Goal: Task Accomplishment & Management: Manage account settings

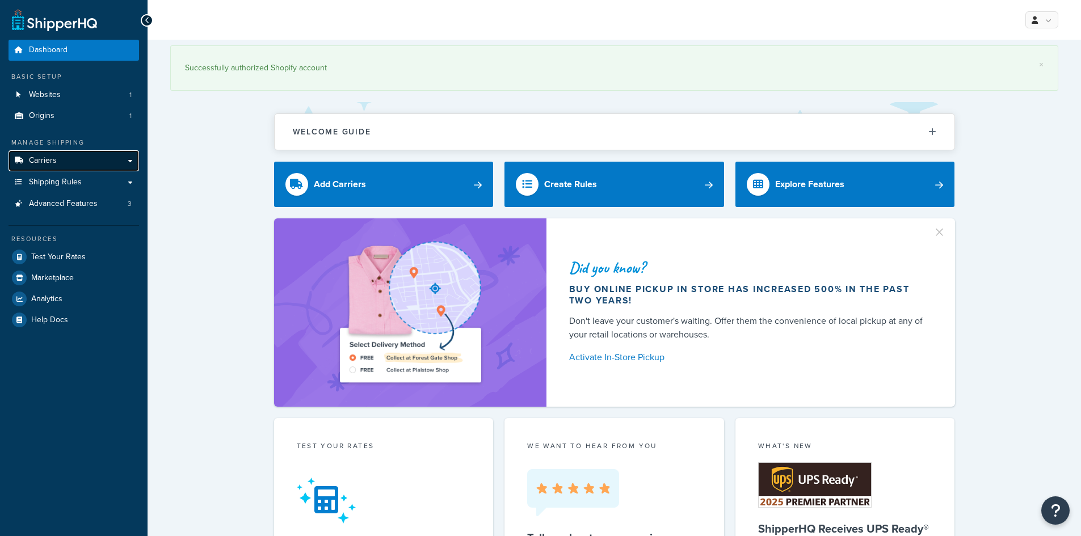
drag, startPoint x: 0, startPoint y: 0, endPoint x: 61, endPoint y: 157, distance: 168.5
click at [61, 157] on link "Carriers" at bounding box center [74, 160] width 131 height 21
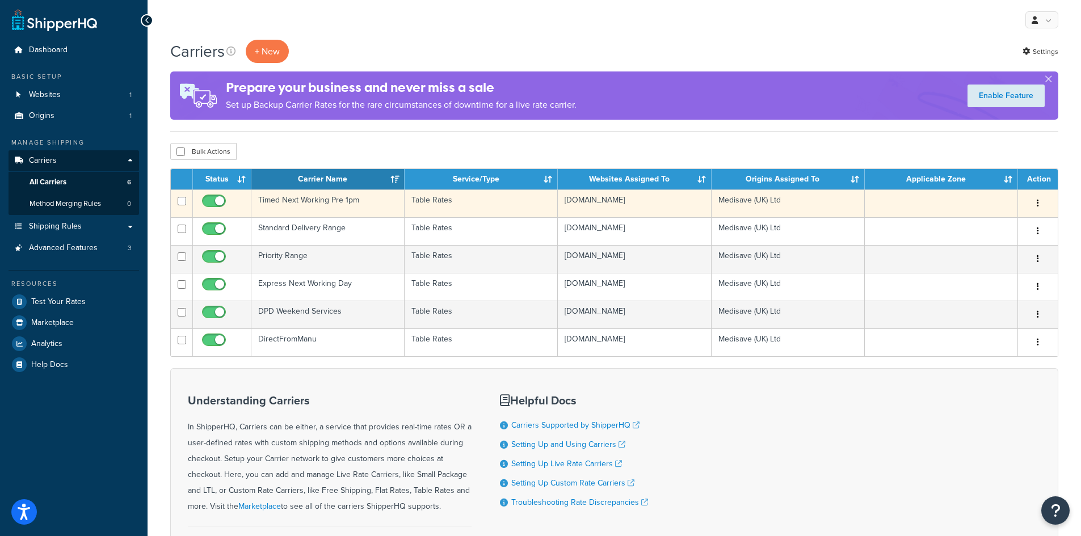
click at [364, 208] on td "Timed Next Working Pre 1pm" at bounding box center [327, 204] width 153 height 28
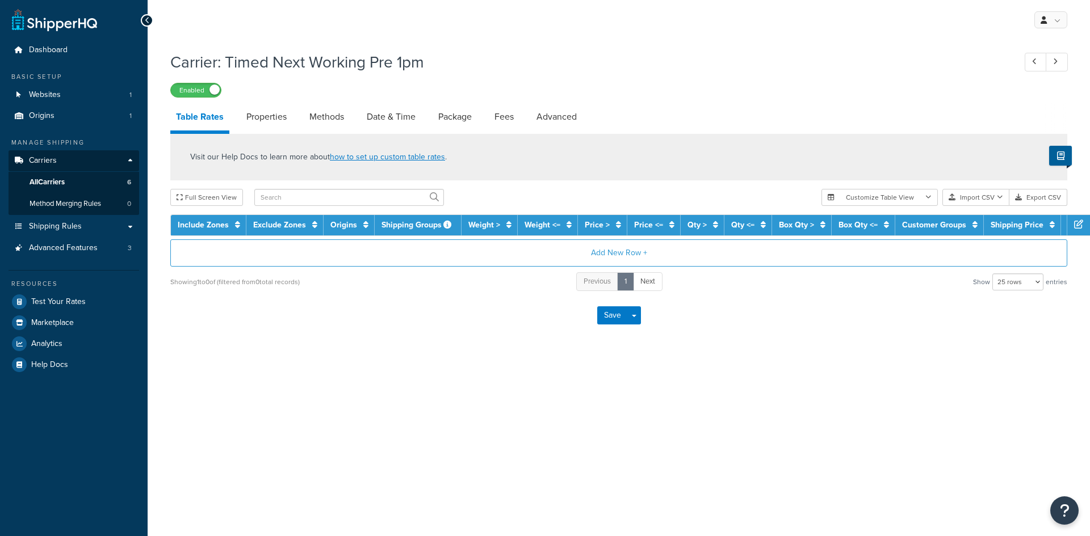
select select "25"
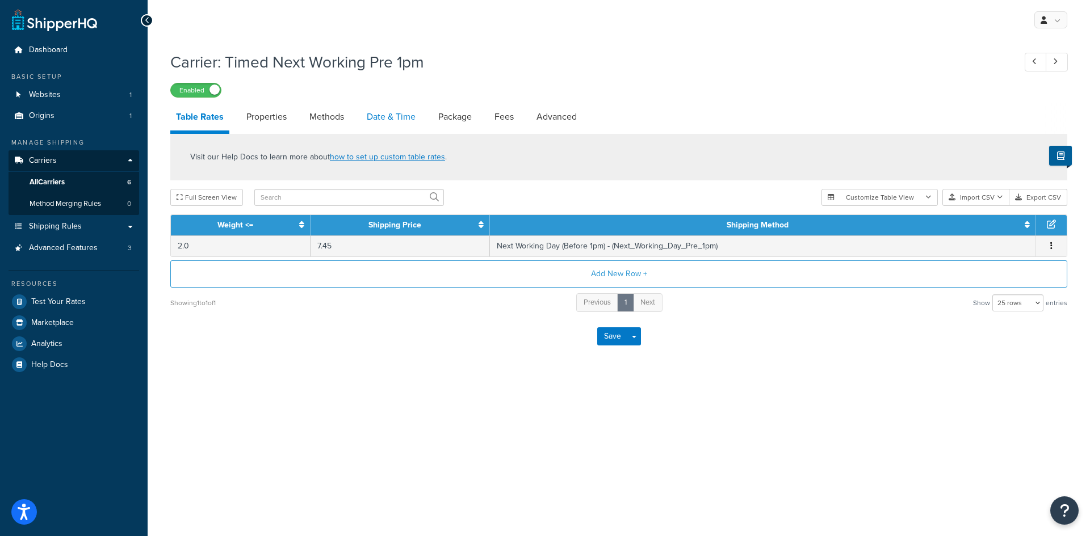
click at [396, 114] on link "Date & Time" at bounding box center [391, 116] width 60 height 27
